Goal: Information Seeking & Learning: Learn about a topic

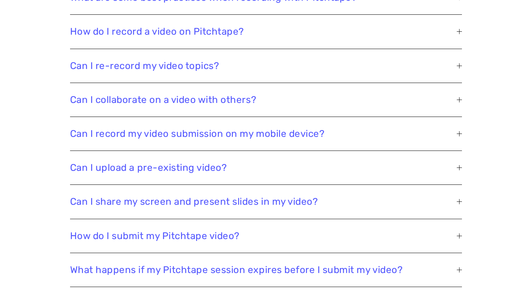
scroll to position [1529, 0]
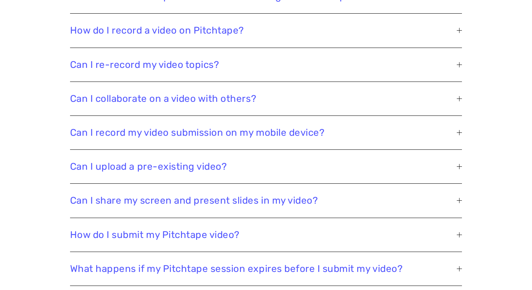
click at [202, 202] on span "Can I share my screen and present slides in my video?" at bounding box center [263, 200] width 387 height 11
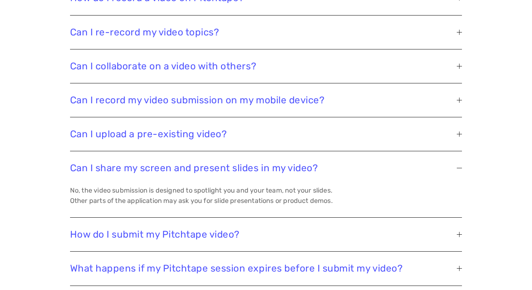
scroll to position [1562, 0]
drag, startPoint x: 54, startPoint y: 169, endPoint x: 318, endPoint y: 169, distance: 264.2
copy span "Can I share my screen and present slides in my video?"
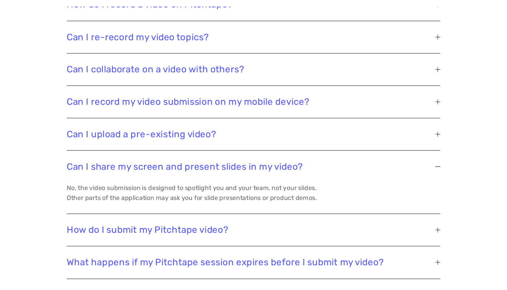
scroll to position [1539, 0]
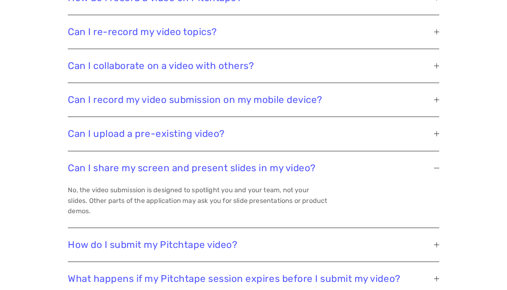
click at [18, 101] on div "Frequently Asked Questions GENERAL What is Pitchtape and why is it being used f…" at bounding box center [253, 276] width 507 height 1009
click at [155, 168] on span "Can I share my screen and present slides in my video?" at bounding box center [251, 167] width 366 height 11
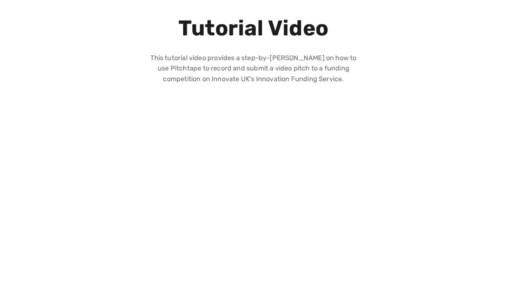
scroll to position [0, 0]
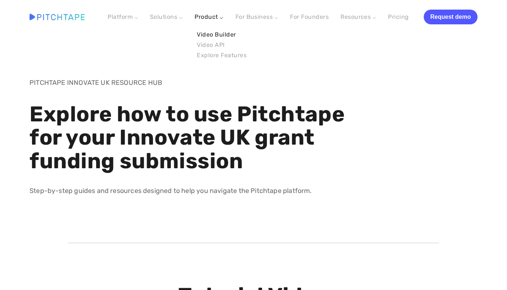
click at [218, 35] on link "Video Builder" at bounding box center [222, 34] width 54 height 10
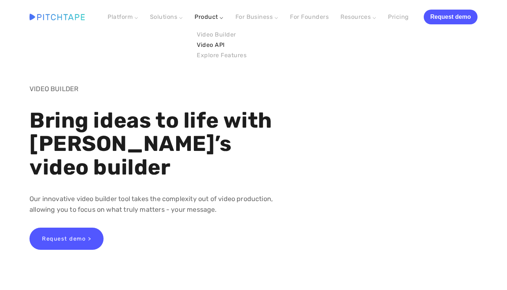
click at [211, 47] on link "Video API" at bounding box center [222, 45] width 54 height 10
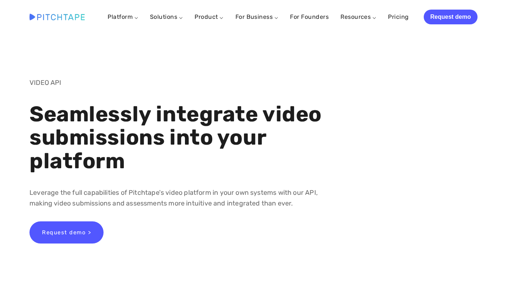
click at [59, 17] on img at bounding box center [56, 17] width 55 height 6
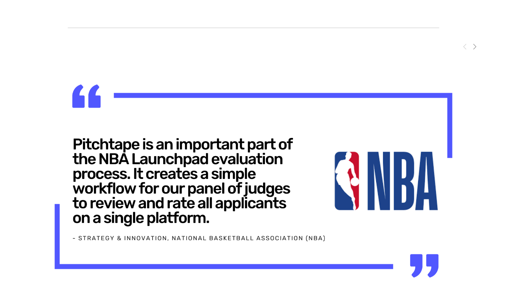
scroll to position [3350, 0]
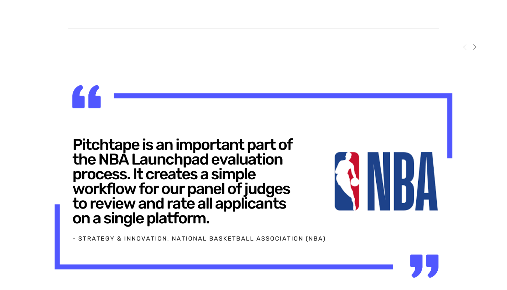
click at [473, 48] on span "Next" at bounding box center [475, 46] width 6 height 6
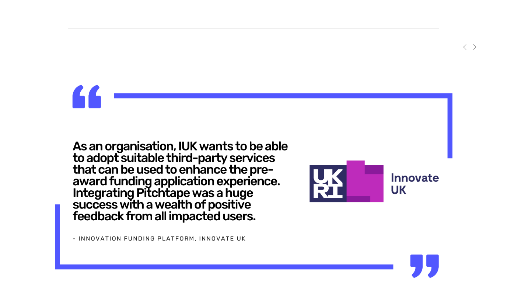
click at [473, 48] on span "Next" at bounding box center [475, 46] width 6 height 6
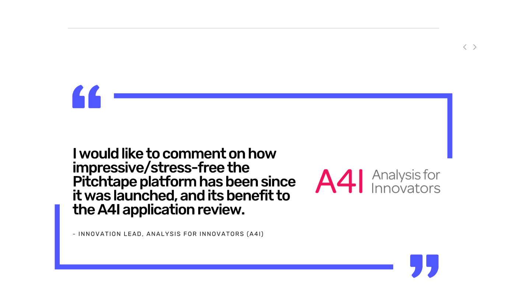
click at [473, 48] on span "Next" at bounding box center [475, 46] width 6 height 6
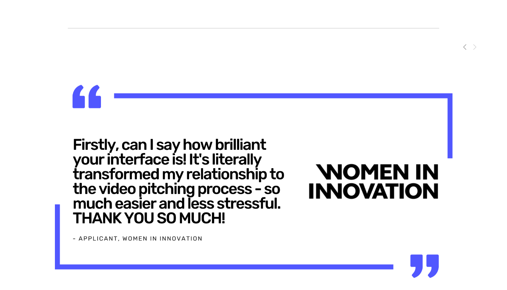
click at [473, 48] on span "Next" at bounding box center [475, 46] width 6 height 6
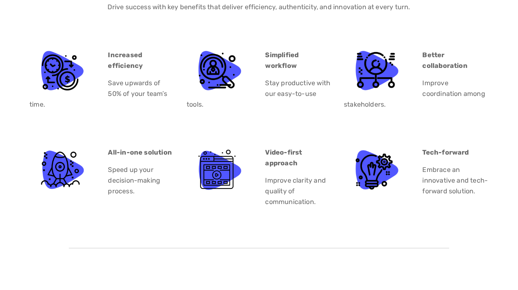
scroll to position [4198, 0]
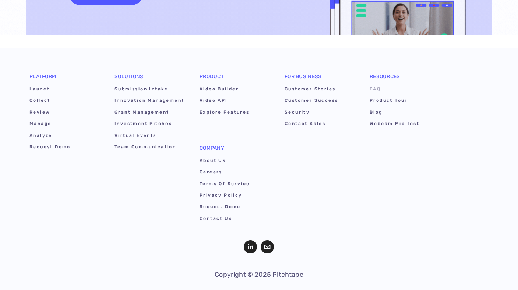
click at [377, 84] on link "FAQ" at bounding box center [405, 89] width 70 height 11
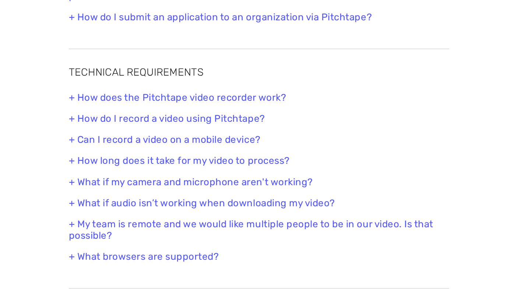
scroll to position [354, 0]
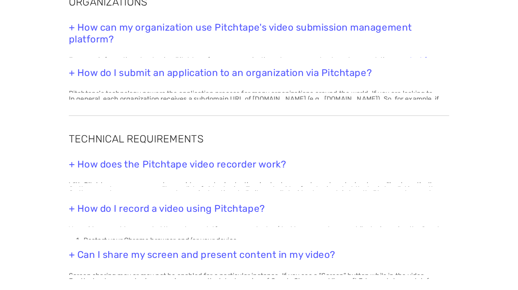
scroll to position [354, 0]
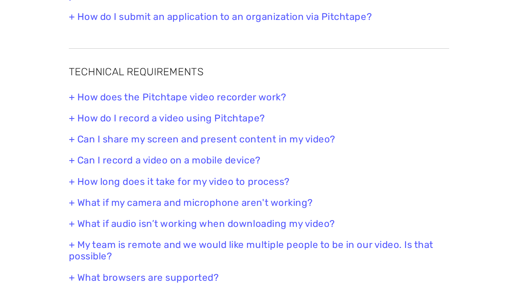
click at [107, 138] on h3 "+ Can I share my screen and present content in my video?" at bounding box center [259, 138] width 381 height 11
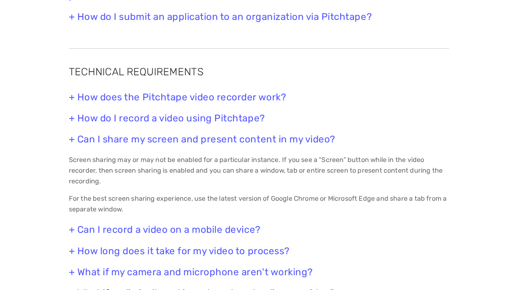
click at [70, 140] on h3 "+ Can I share my screen and present content in my video?" at bounding box center [259, 138] width 381 height 11
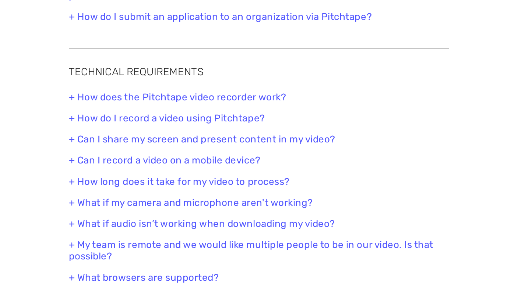
click at [73, 163] on h3 "+ Can I record a video on a mobile device?" at bounding box center [259, 159] width 381 height 11
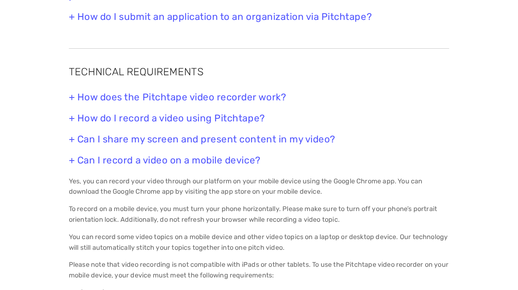
click at [73, 163] on h3 "+ Can I record a video on a mobile device?" at bounding box center [259, 159] width 381 height 11
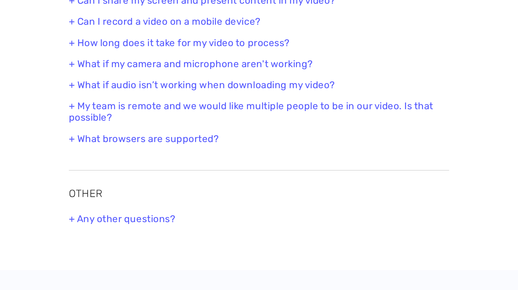
scroll to position [483, 0]
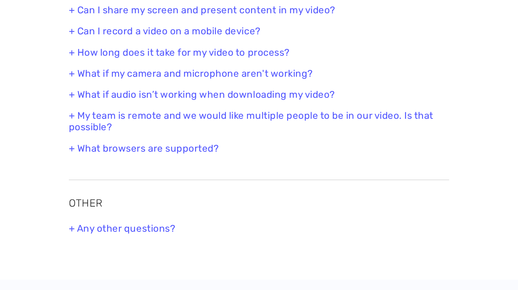
click at [81, 146] on h3 "+ What browsers are supported?" at bounding box center [259, 148] width 381 height 11
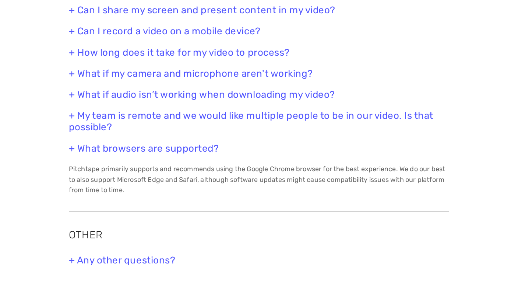
click at [78, 147] on h3 "+ What browsers are supported?" at bounding box center [259, 148] width 381 height 11
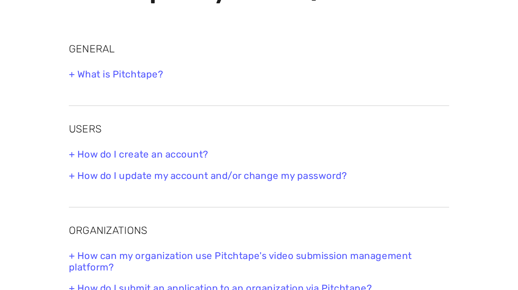
scroll to position [0, 0]
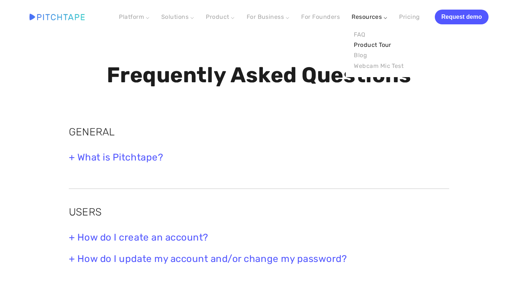
click at [367, 44] on link "Product Tour" at bounding box center [379, 45] width 54 height 10
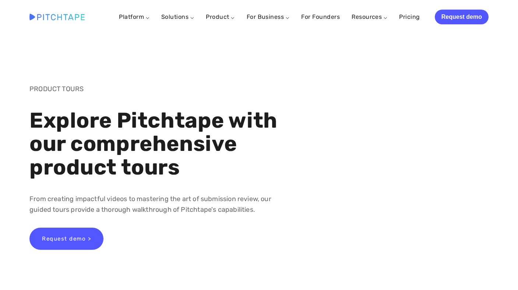
click at [60, 14] on img at bounding box center [56, 17] width 55 height 6
